Goal: Transaction & Acquisition: Purchase product/service

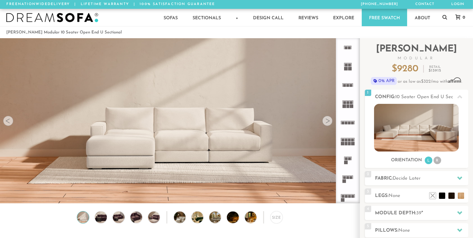
click at [327, 122] on div at bounding box center [327, 121] width 10 height 10
click at [326, 121] on div at bounding box center [327, 121] width 10 height 10
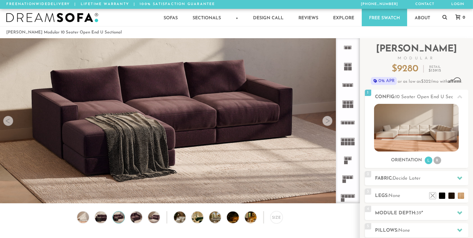
scroll to position [6993, 468]
click at [327, 122] on div at bounding box center [327, 121] width 10 height 10
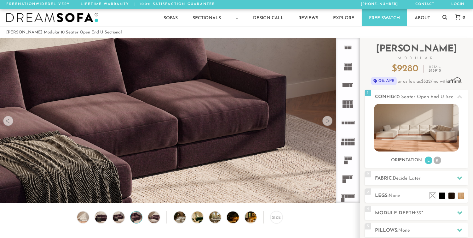
click at [327, 122] on div at bounding box center [327, 121] width 10 height 10
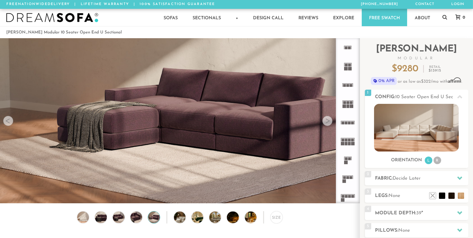
click at [327, 122] on div at bounding box center [327, 121] width 10 height 10
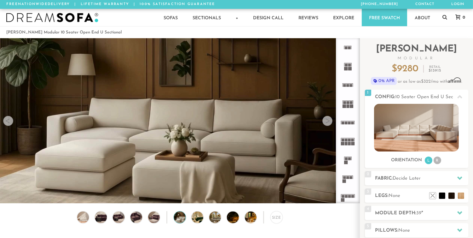
click at [7, 121] on div at bounding box center [8, 121] width 10 height 10
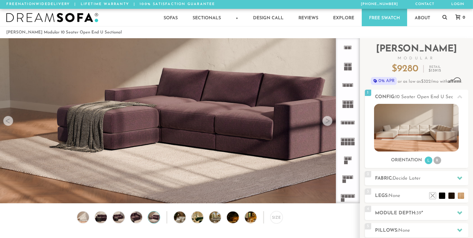
click at [329, 124] on div at bounding box center [327, 121] width 10 height 10
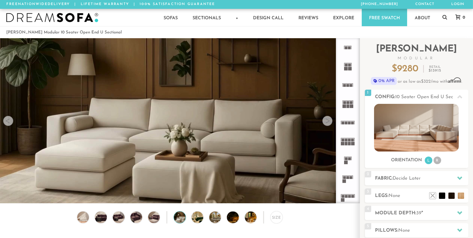
click at [329, 124] on div at bounding box center [327, 121] width 10 height 10
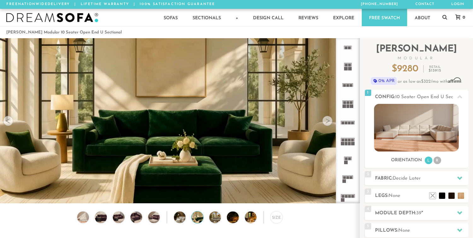
click at [329, 124] on div at bounding box center [327, 121] width 10 height 10
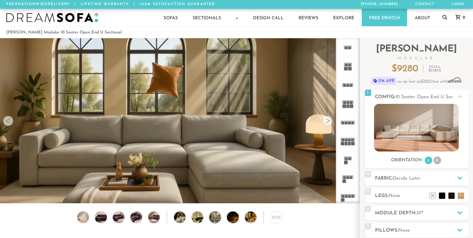
click at [329, 124] on div at bounding box center [327, 121] width 10 height 10
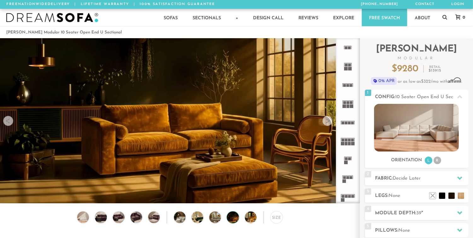
click at [329, 124] on div at bounding box center [327, 121] width 10 height 10
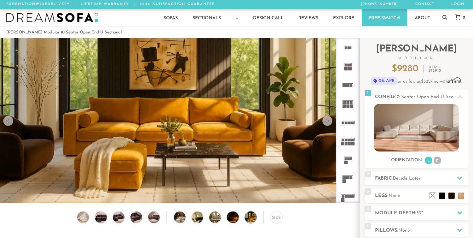
click at [329, 124] on div at bounding box center [327, 121] width 10 height 10
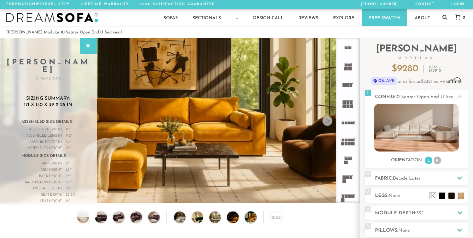
click at [329, 124] on div at bounding box center [327, 121] width 10 height 10
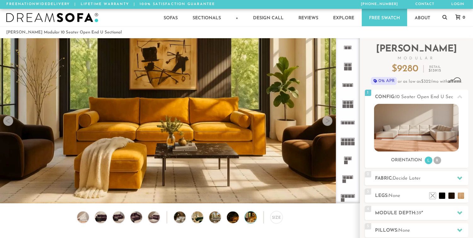
click at [329, 124] on div at bounding box center [327, 121] width 10 height 10
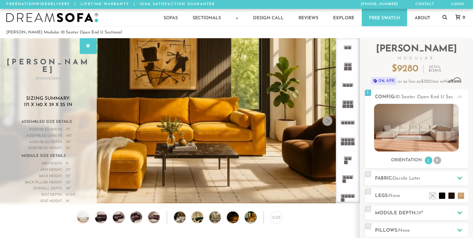
click at [328, 121] on div at bounding box center [327, 121] width 10 height 10
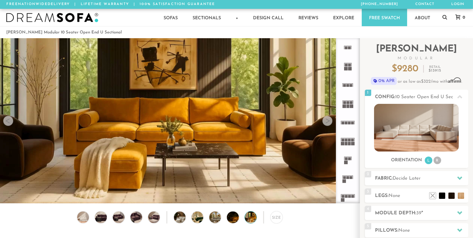
click at [328, 121] on div at bounding box center [327, 121] width 10 height 10
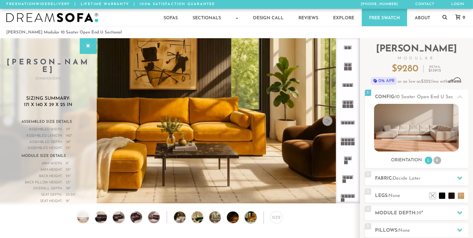
click at [328, 121] on div at bounding box center [327, 121] width 10 height 10
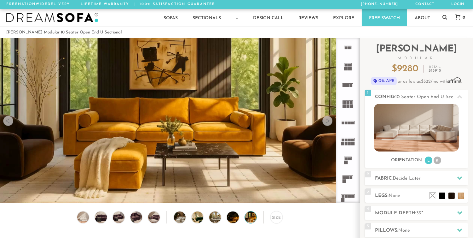
click at [328, 121] on div at bounding box center [327, 121] width 10 height 10
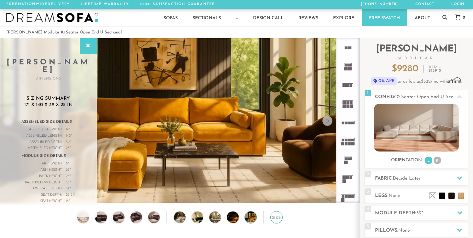
click at [276, 219] on div "Size" at bounding box center [276, 217] width 12 height 12
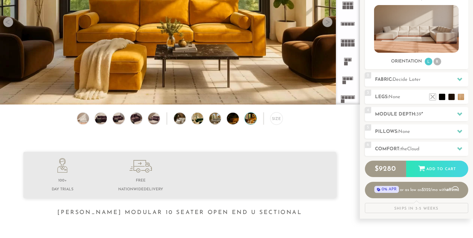
scroll to position [109, 0]
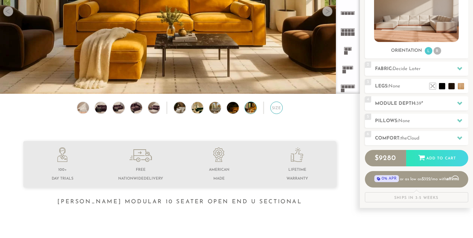
click at [276, 108] on div "Size" at bounding box center [276, 108] width 12 height 12
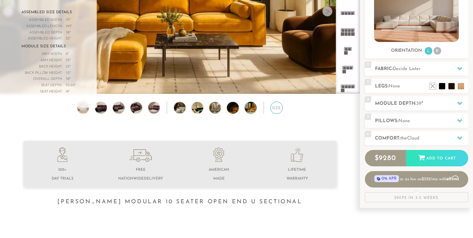
click at [276, 108] on div "Size" at bounding box center [276, 108] width 12 height 12
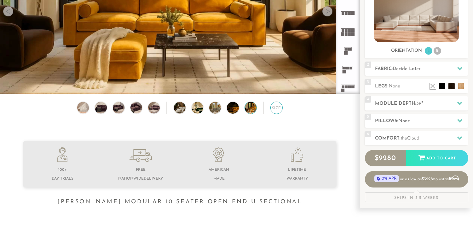
click at [276, 108] on div "Size" at bounding box center [276, 108] width 12 height 12
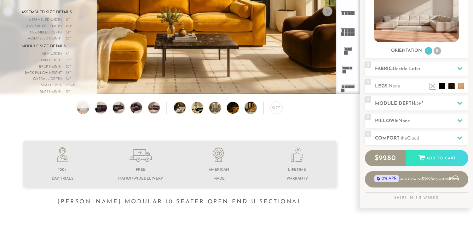
click at [83, 108] on img at bounding box center [83, 108] width 14 height 12
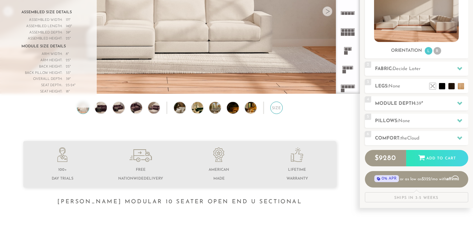
click at [276, 109] on div "Size" at bounding box center [276, 108] width 12 height 12
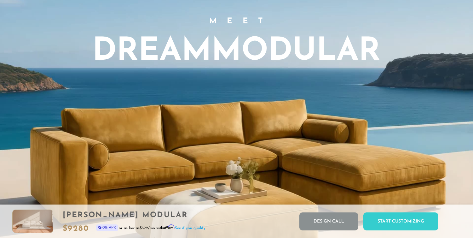
scroll to position [186, 0]
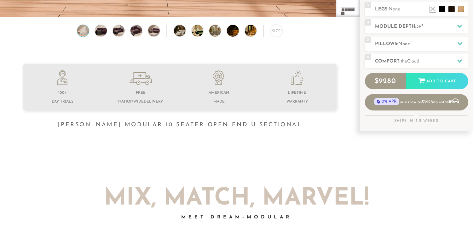
click at [265, 126] on h1 "[PERSON_NAME] Modular 10 Seater Open End U Sectional" at bounding box center [180, 124] width 360 height 7
click at [214, 128] on h1 "[PERSON_NAME] Modular 10 Seater Open End U Sectional" at bounding box center [180, 124] width 360 height 7
click at [202, 128] on h1 "[PERSON_NAME] Modular 10 Seater Open End U Sectional" at bounding box center [180, 124] width 360 height 7
click at [164, 124] on h1 "[PERSON_NAME] Modular 10 Seater Open End U Sectional" at bounding box center [180, 124] width 360 height 7
click at [149, 128] on h1 "[PERSON_NAME] Modular 10 Seater Open End U Sectional" at bounding box center [180, 124] width 360 height 7
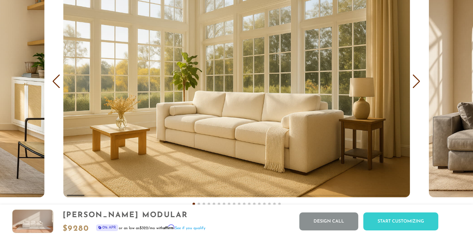
scroll to position [3733, 0]
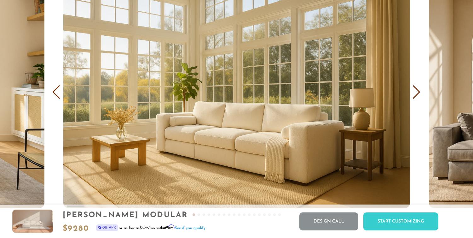
click at [417, 96] on div "Next slide" at bounding box center [417, 92] width 9 height 14
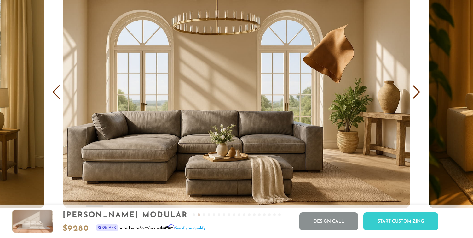
click at [417, 96] on div "Next slide" at bounding box center [417, 92] width 9 height 14
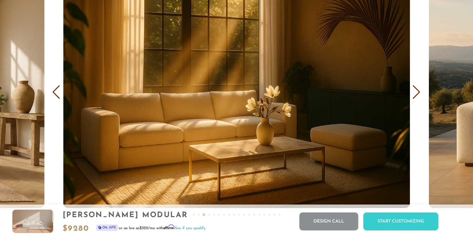
click at [417, 96] on div "Next slide" at bounding box center [417, 92] width 9 height 14
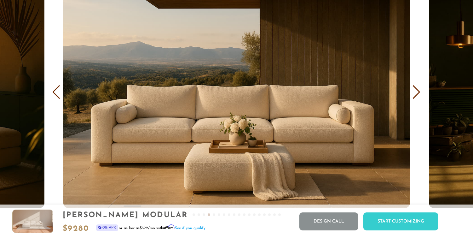
click at [417, 96] on div "Next slide" at bounding box center [417, 92] width 9 height 14
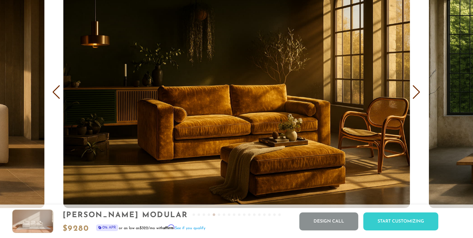
click at [417, 96] on div "Next slide" at bounding box center [417, 92] width 9 height 14
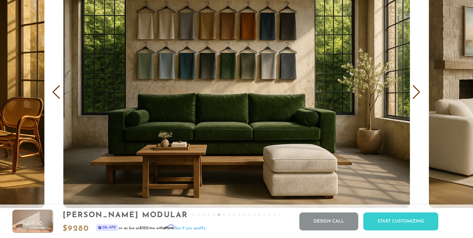
click at [417, 95] on div "Next slide" at bounding box center [417, 92] width 9 height 14
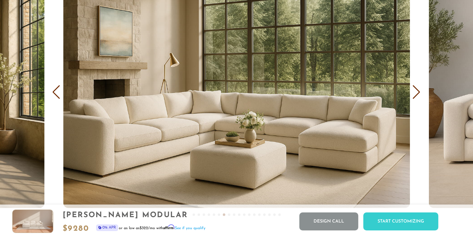
click at [417, 95] on div "Next slide" at bounding box center [417, 92] width 9 height 14
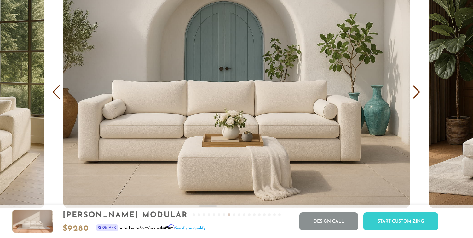
click at [417, 95] on div "Next slide" at bounding box center [417, 92] width 9 height 14
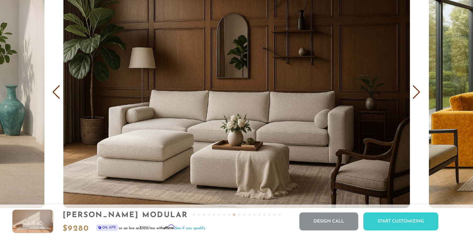
click at [417, 95] on div "Next slide" at bounding box center [417, 92] width 9 height 14
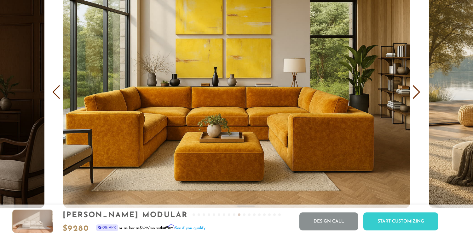
click at [417, 95] on div "Next slide" at bounding box center [417, 92] width 9 height 14
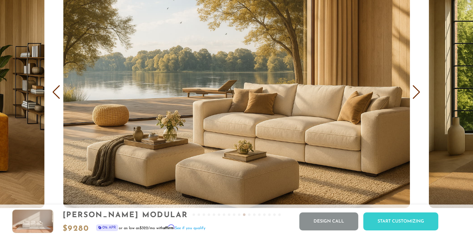
click at [417, 95] on div "Next slide" at bounding box center [417, 92] width 9 height 14
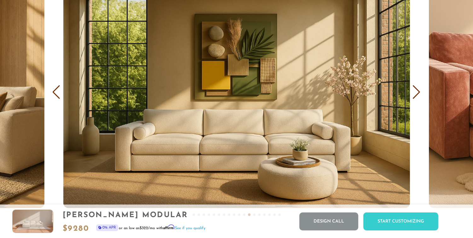
click at [55, 99] on div "Previous slide" at bounding box center [56, 92] width 9 height 14
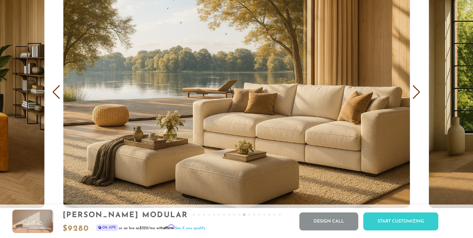
click at [418, 99] on div "Next slide" at bounding box center [417, 92] width 9 height 14
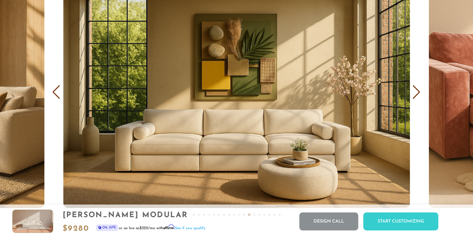
click at [418, 99] on div "Next slide" at bounding box center [417, 92] width 9 height 14
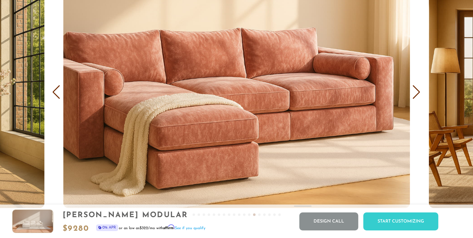
click at [417, 96] on div "Next slide" at bounding box center [417, 92] width 9 height 14
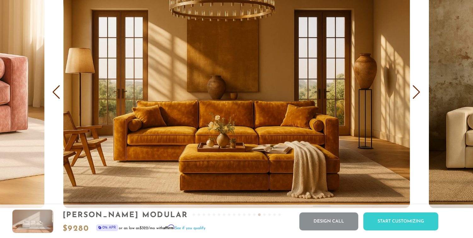
click at [415, 96] on div "Next slide" at bounding box center [417, 92] width 9 height 14
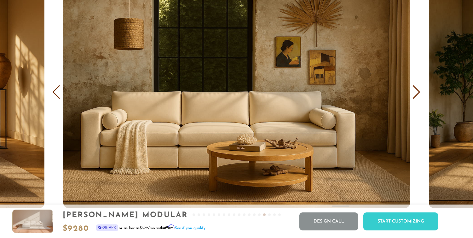
click at [415, 96] on div "Next slide" at bounding box center [417, 92] width 9 height 14
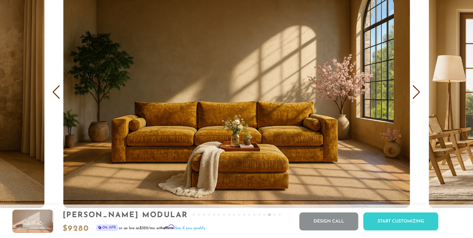
click at [415, 96] on div "Next slide" at bounding box center [417, 92] width 9 height 14
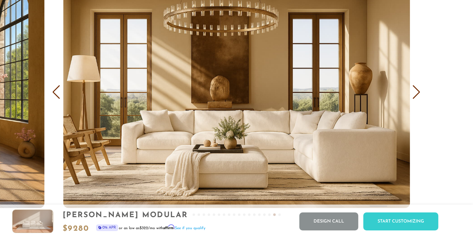
click at [417, 97] on div "Next slide" at bounding box center [417, 92] width 9 height 14
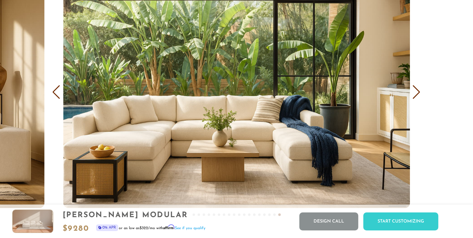
click at [417, 97] on div "Next slide" at bounding box center [417, 92] width 9 height 14
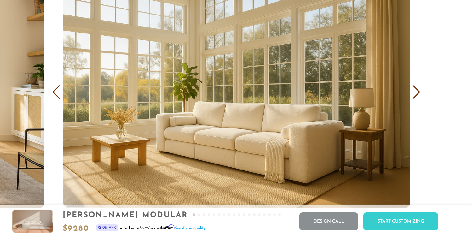
click at [417, 97] on div "Next slide" at bounding box center [417, 92] width 9 height 14
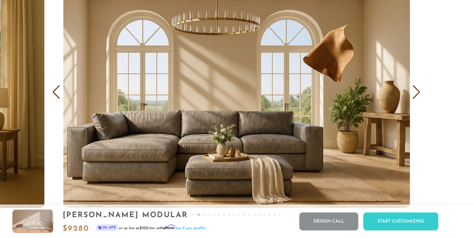
click at [417, 97] on div "Next slide" at bounding box center [417, 92] width 9 height 14
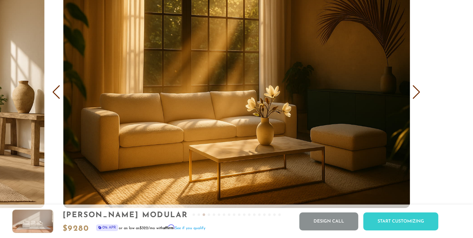
click at [417, 97] on div "Next slide" at bounding box center [417, 92] width 9 height 14
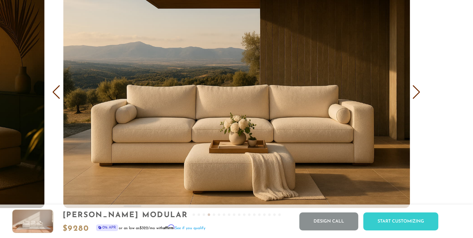
click at [417, 97] on div "Next slide" at bounding box center [417, 92] width 9 height 14
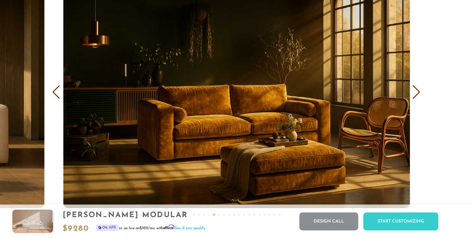
click at [417, 97] on div "Next slide" at bounding box center [417, 92] width 9 height 14
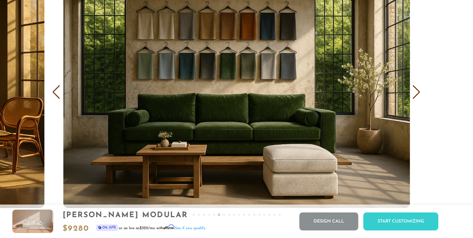
click at [417, 97] on div "Next slide" at bounding box center [417, 92] width 9 height 14
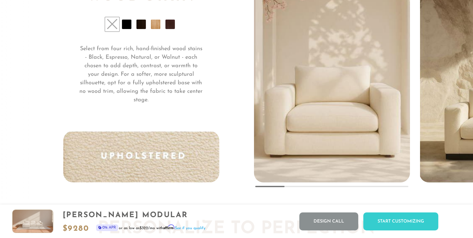
scroll to position [4680, 0]
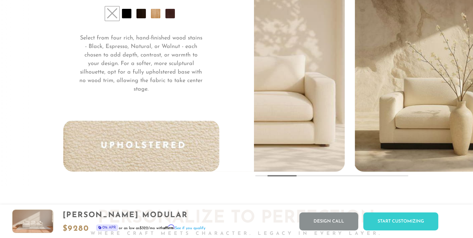
click at [355, 107] on img "2 / 5" at bounding box center [432, 63] width 154 height 216
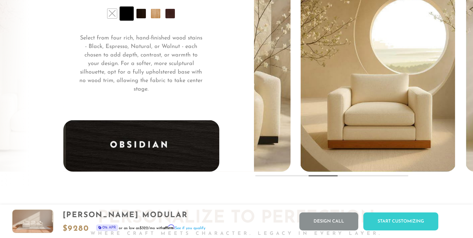
click at [329, 124] on img "3 / 5" at bounding box center [378, 63] width 154 height 216
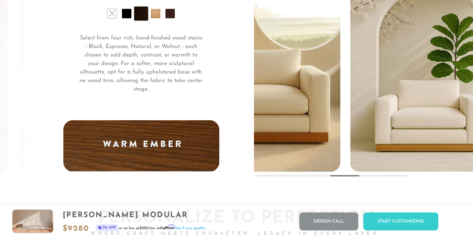
click at [351, 111] on img "4 / 5" at bounding box center [428, 63] width 154 height 216
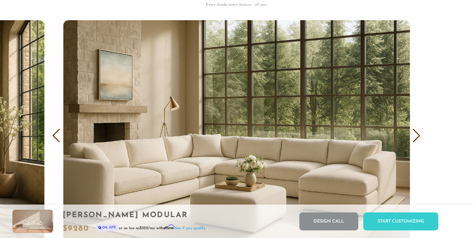
scroll to position [3722, 0]
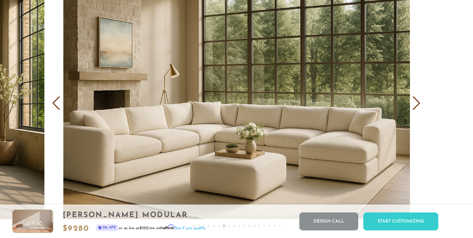
click at [419, 108] on div "Next slide" at bounding box center [417, 103] width 9 height 14
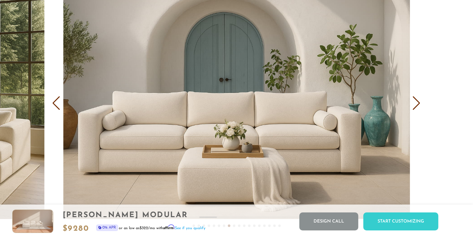
click at [417, 108] on div "Next slide" at bounding box center [417, 103] width 9 height 14
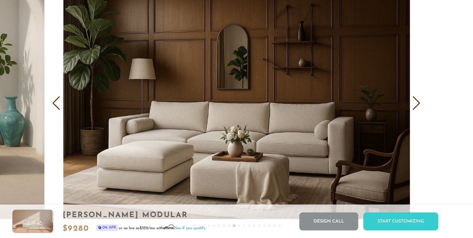
click at [417, 106] on div "Next slide" at bounding box center [417, 103] width 9 height 14
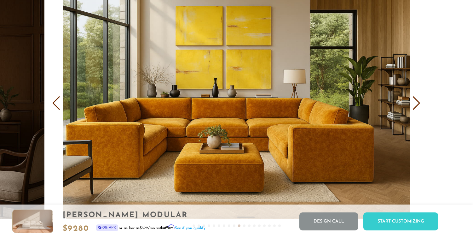
click at [418, 106] on div "Next slide" at bounding box center [417, 103] width 9 height 14
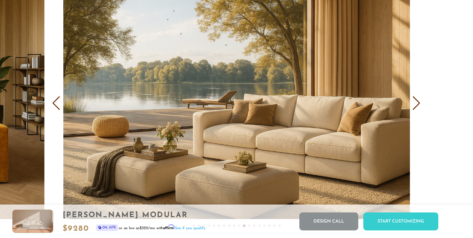
click at [418, 106] on div "Next slide" at bounding box center [417, 103] width 9 height 14
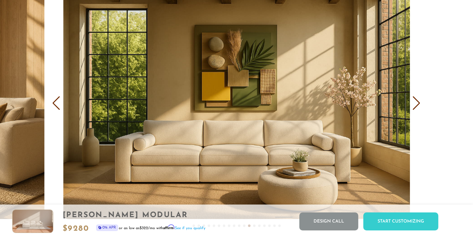
click at [418, 107] on div "Next slide" at bounding box center [417, 103] width 9 height 14
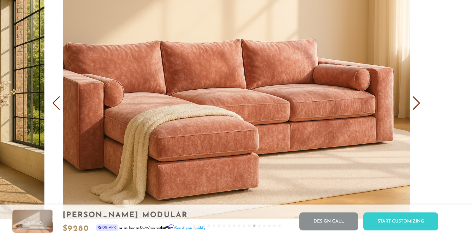
click at [418, 104] on div "Next slide" at bounding box center [417, 103] width 9 height 14
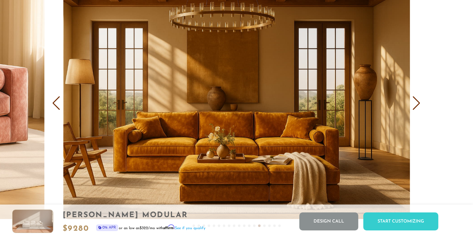
click at [418, 104] on div "Next slide" at bounding box center [417, 103] width 9 height 14
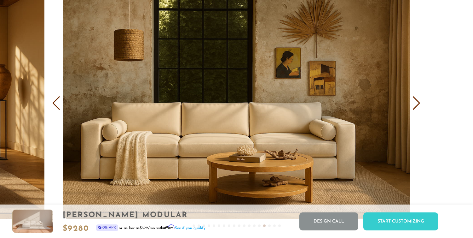
click at [418, 104] on div "Next slide" at bounding box center [417, 103] width 9 height 14
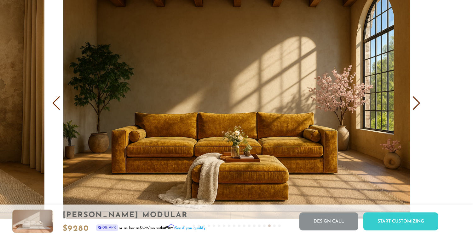
click at [418, 104] on div "Next slide" at bounding box center [417, 103] width 9 height 14
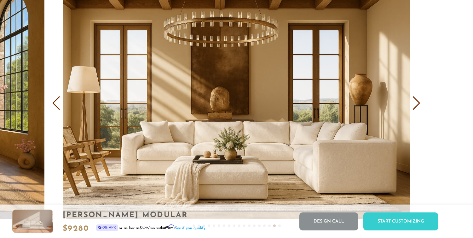
click at [416, 107] on div "Next slide" at bounding box center [417, 103] width 9 height 14
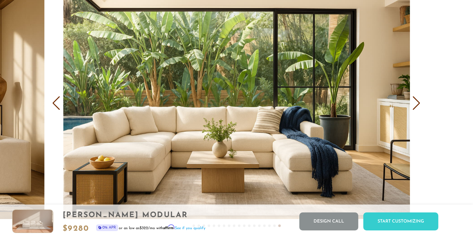
click at [416, 107] on div "Next slide" at bounding box center [417, 103] width 9 height 14
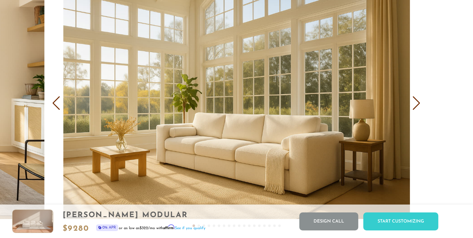
click at [416, 107] on div "Next slide" at bounding box center [417, 103] width 9 height 14
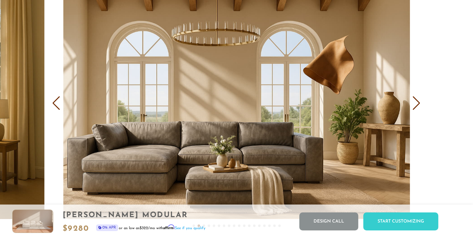
click at [416, 107] on div "Next slide" at bounding box center [417, 103] width 9 height 14
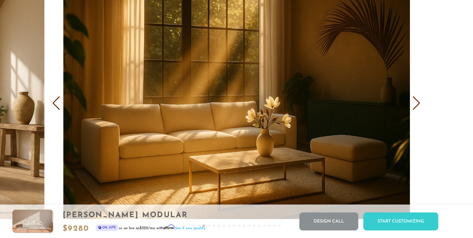
click at [416, 107] on div "Next slide" at bounding box center [417, 103] width 9 height 14
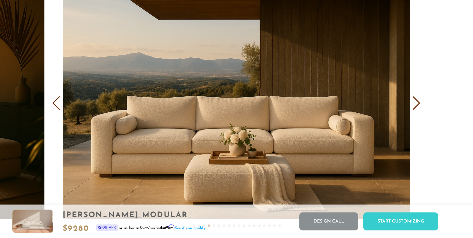
click at [416, 107] on div "Next slide" at bounding box center [417, 103] width 9 height 14
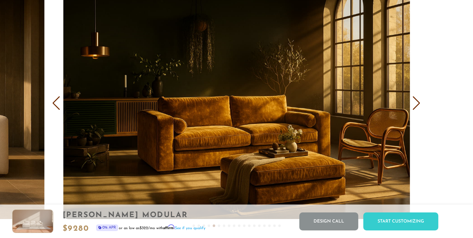
click at [416, 107] on div "Next slide" at bounding box center [417, 103] width 9 height 14
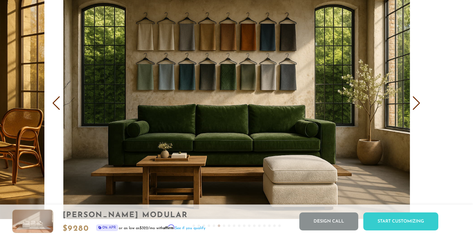
click at [416, 107] on div "Next slide" at bounding box center [417, 103] width 9 height 14
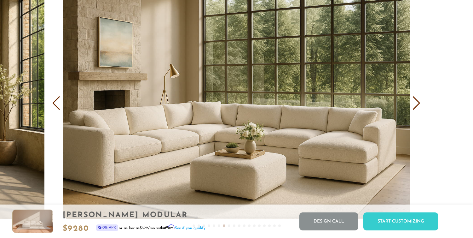
click at [416, 107] on div "Next slide" at bounding box center [417, 103] width 9 height 14
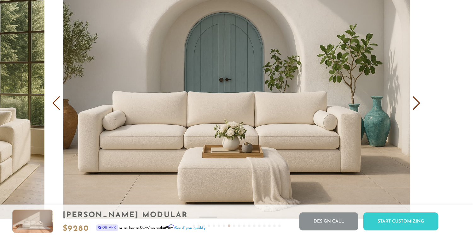
click at [416, 107] on div "Next slide" at bounding box center [417, 103] width 9 height 14
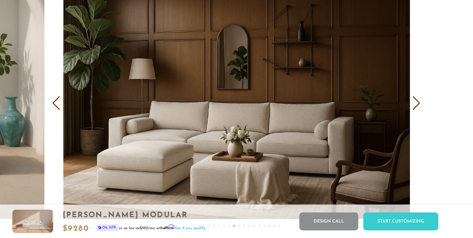
click at [416, 107] on div "Next slide" at bounding box center [417, 103] width 9 height 14
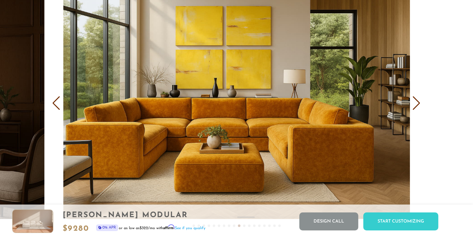
click at [416, 107] on div "Next slide" at bounding box center [417, 103] width 9 height 14
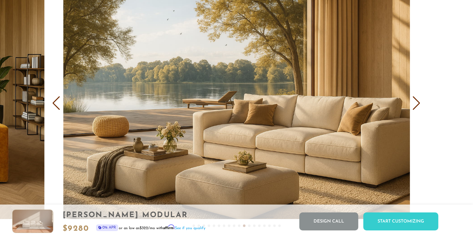
click at [416, 107] on div "Next slide" at bounding box center [417, 103] width 9 height 14
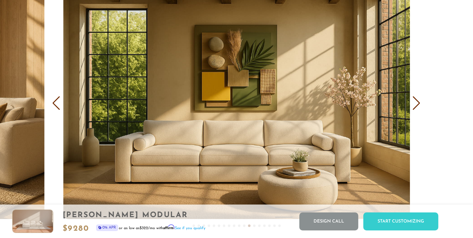
click at [416, 107] on div "Next slide" at bounding box center [417, 103] width 9 height 14
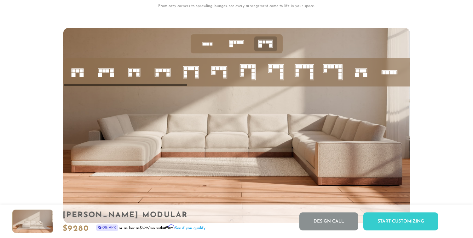
scroll to position [2438, 0]
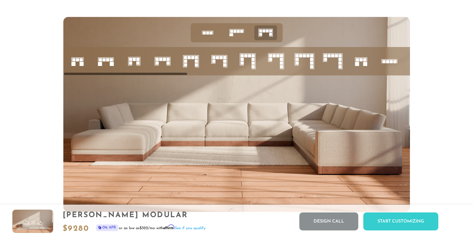
click at [219, 67] on icon at bounding box center [219, 60] width 21 height 21
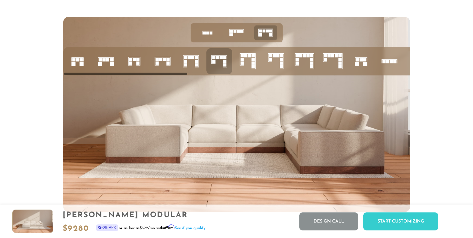
click at [332, 64] on icon at bounding box center [332, 60] width 21 height 21
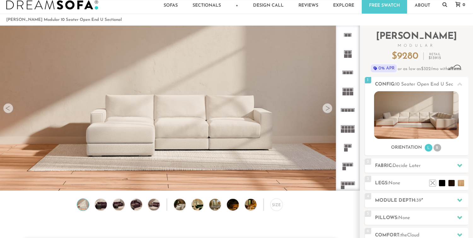
scroll to position [1, 0]
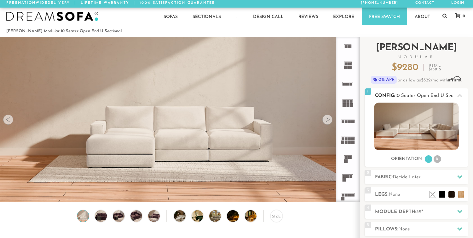
click at [459, 94] on icon at bounding box center [459, 95] width 5 height 5
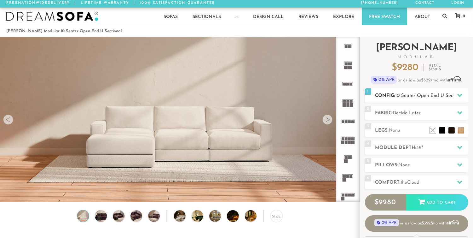
click at [459, 94] on icon at bounding box center [459, 95] width 5 height 3
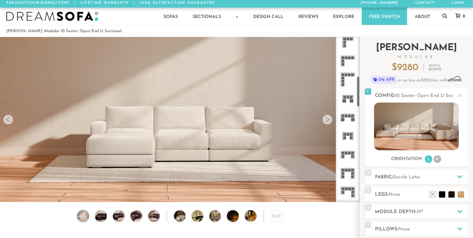
scroll to position [212, 0]
drag, startPoint x: 358, startPoint y: 52, endPoint x: 361, endPoint y: 92, distance: 39.8
click at [361, 92] on div "Introducing [PERSON_NAME] Modular $ 9280 Retail $ 13915 $ 9280 Retail $ 13915 0…" at bounding box center [416, 176] width 113 height 279
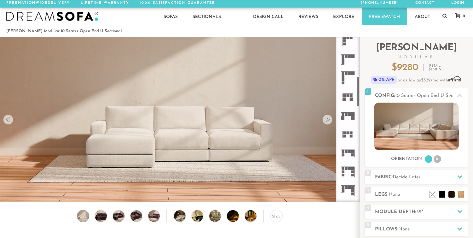
click at [351, 113] on rect at bounding box center [352, 114] width 3 height 3
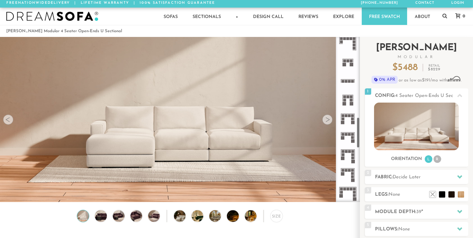
scroll to position [435, 0]
drag, startPoint x: 358, startPoint y: 95, endPoint x: 361, endPoint y: 137, distance: 42.0
click at [361, 137] on div "Introducing [PERSON_NAME] Modular $ 5488 Retail $ 8229 $ 5488 Retail $ 8229 0% …" at bounding box center [416, 176] width 113 height 279
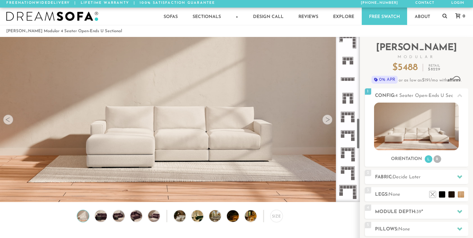
click at [346, 136] on icon at bounding box center [348, 135] width 19 height 19
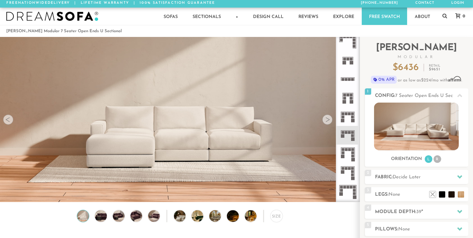
click at [348, 153] on icon at bounding box center [348, 153] width 19 height 19
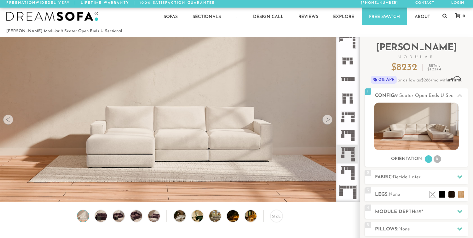
click at [347, 168] on rect at bounding box center [346, 168] width 3 height 3
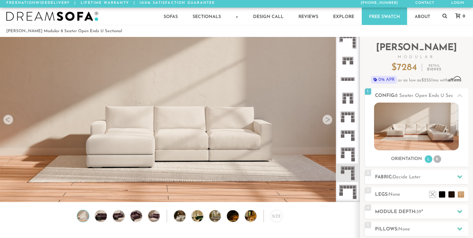
click at [345, 189] on icon at bounding box center [348, 191] width 19 height 19
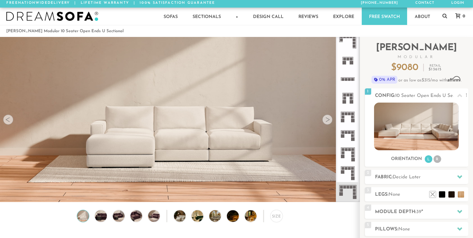
click at [327, 118] on div at bounding box center [327, 119] width 10 height 10
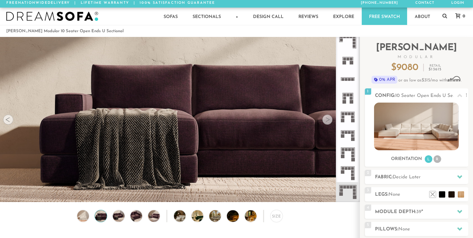
click at [8, 121] on div at bounding box center [8, 119] width 10 height 10
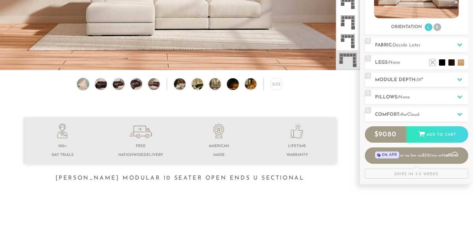
scroll to position [155, 0]
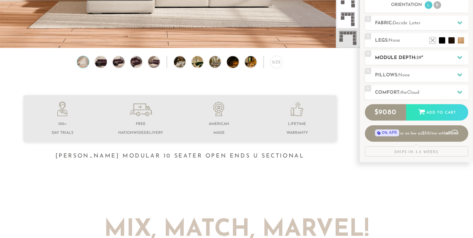
click at [459, 59] on icon at bounding box center [459, 57] width 5 height 5
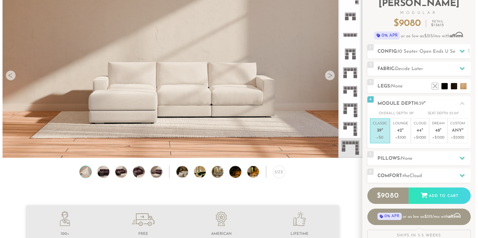
scroll to position [34, 0]
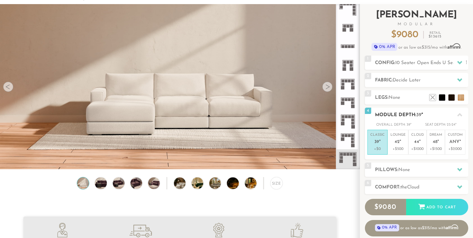
click at [460, 115] on icon at bounding box center [459, 114] width 5 height 5
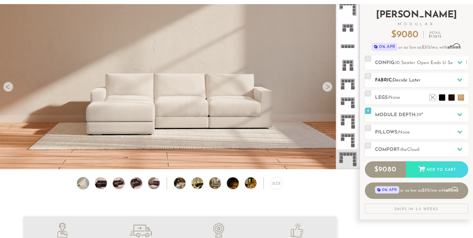
click at [460, 78] on icon at bounding box center [459, 79] width 5 height 5
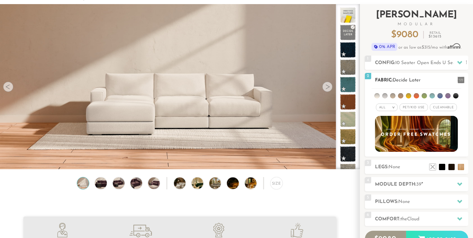
click at [462, 77] on span at bounding box center [461, 80] width 7 height 7
click at [461, 61] on icon at bounding box center [459, 62] width 5 height 3
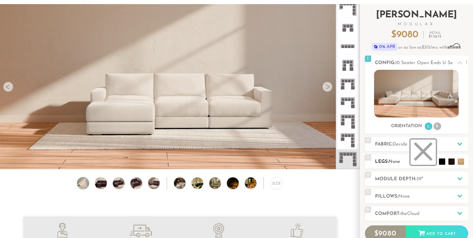
click at [432, 161] on li at bounding box center [423, 151] width 25 height 25
click at [426, 154] on li at bounding box center [423, 151] width 25 height 25
click at [423, 150] on li at bounding box center [423, 151] width 25 height 25
click at [424, 153] on li at bounding box center [423, 151] width 25 height 25
click at [423, 150] on li at bounding box center [423, 151] width 25 height 25
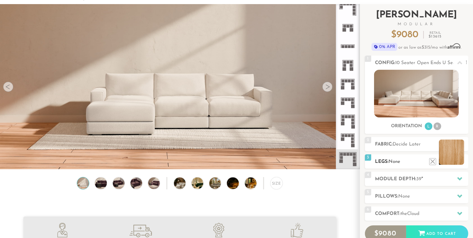
click at [451, 154] on li at bounding box center [451, 151] width 25 height 25
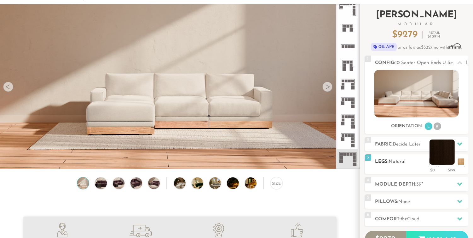
click at [444, 148] on li at bounding box center [442, 151] width 25 height 25
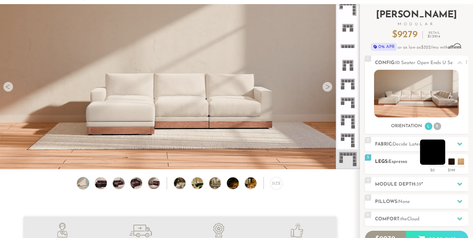
click at [433, 149] on li at bounding box center [432, 151] width 25 height 25
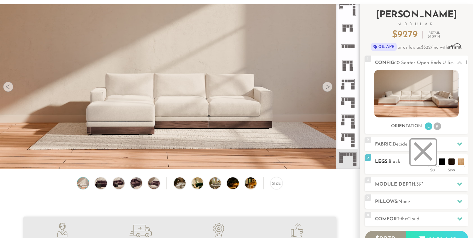
click at [426, 153] on li at bounding box center [423, 151] width 25 height 25
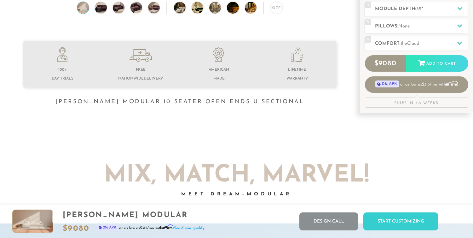
scroll to position [275, 0]
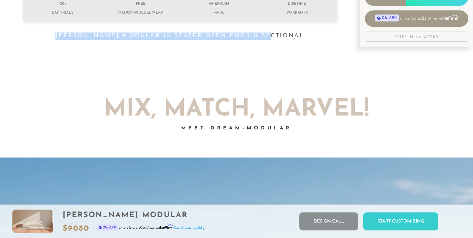
drag, startPoint x: 292, startPoint y: 39, endPoint x: 69, endPoint y: 38, distance: 223.2
click at [69, 38] on h1 "[PERSON_NAME] Modular 10 Seater Open Ends U Sectional" at bounding box center [180, 35] width 360 height 7
copy h1 "[PERSON_NAME] Modular 10 Seater Open Ends U Sectional"
